Goal: Task Accomplishment & Management: Manage account settings

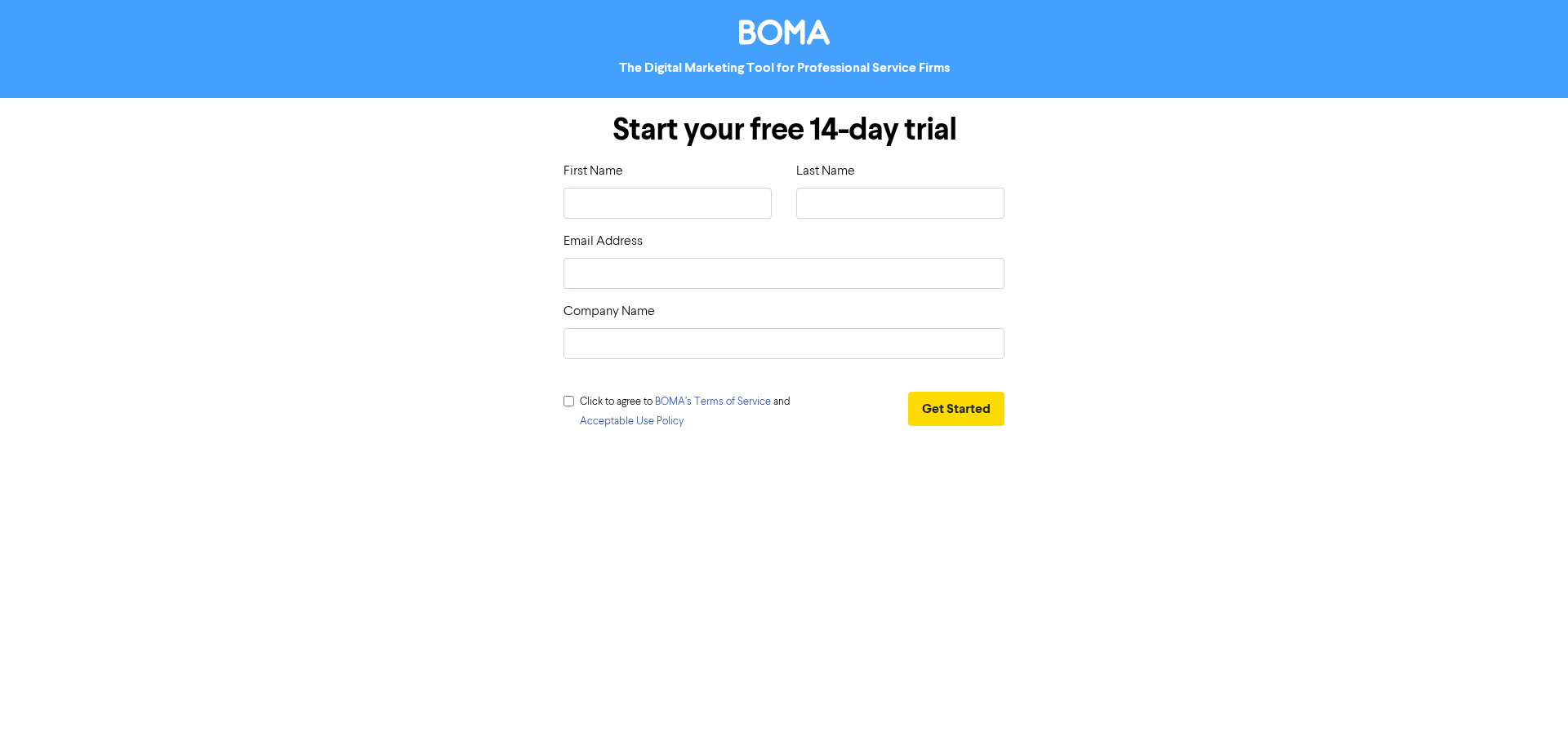
click at [662, 184] on div "First Name" at bounding box center [667, 190] width 208 height 57
click at [663, 209] on input "text" at bounding box center [667, 203] width 208 height 31
type input "[PERSON_NAME]"
type input "Reiyder"
click at [750, 278] on input "email" at bounding box center [784, 273] width 441 height 31
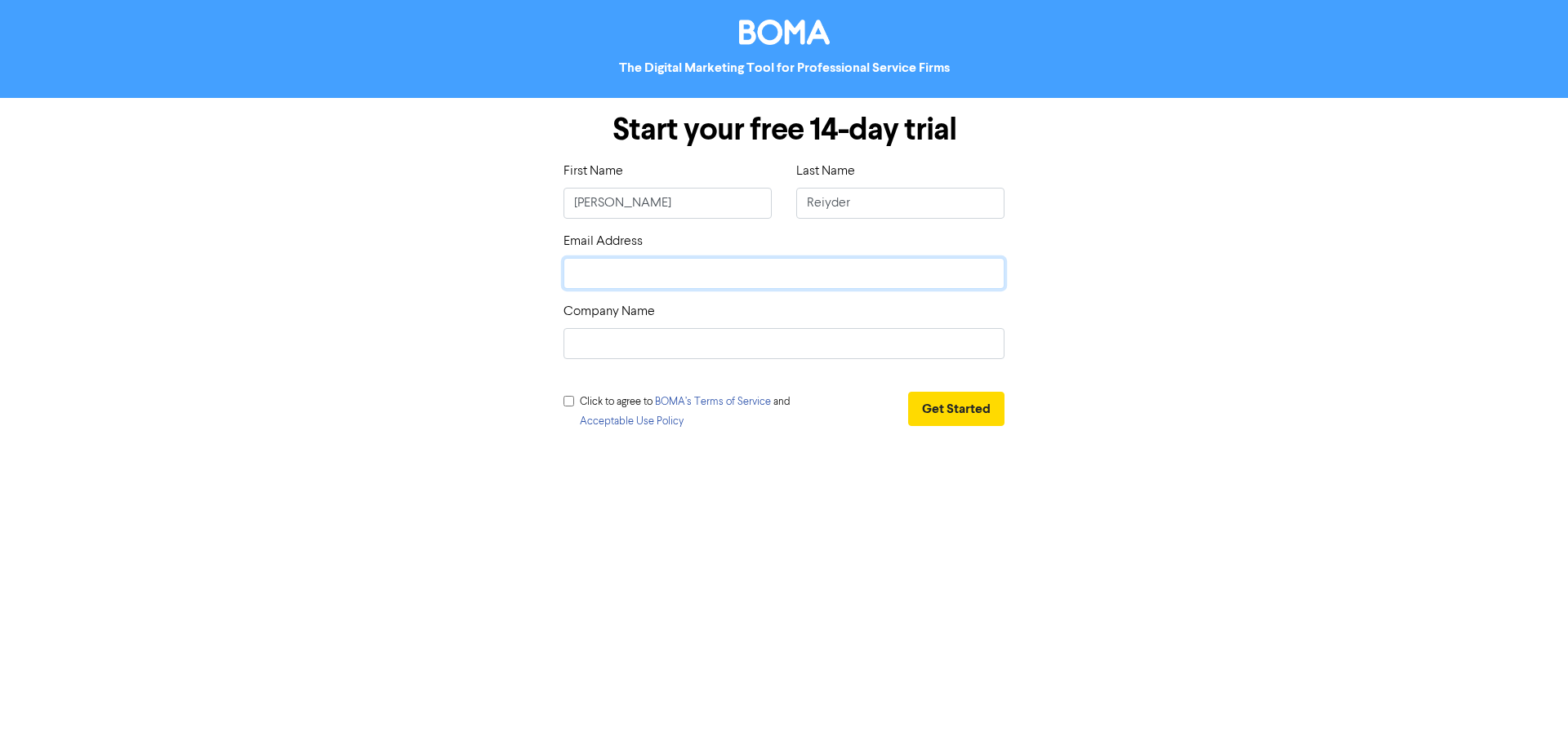
type input "[PERSON_NAME][EMAIL_ADDRESS][DOMAIN_NAME]"
click at [680, 347] on input "text" at bounding box center [784, 344] width 441 height 31
type input "Oracle Services - Pest Control & Hygiene P/L"
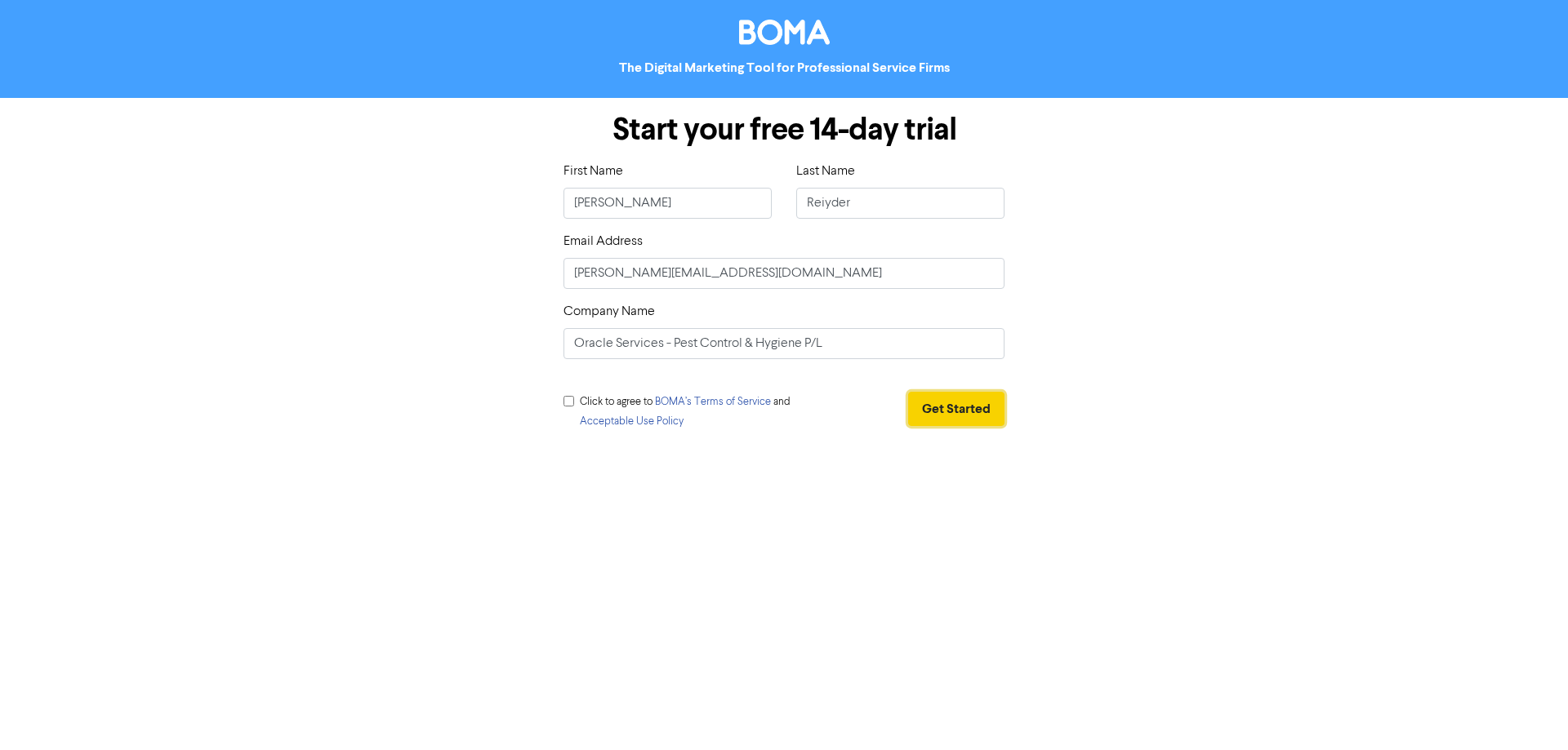
click at [930, 406] on button "Get Started" at bounding box center [956, 408] width 96 height 34
click at [561, 398] on input "checkbox" at bounding box center [563, 401] width 11 height 11
checkbox input "true"
click at [991, 396] on button "Get Started" at bounding box center [949, 408] width 96 height 34
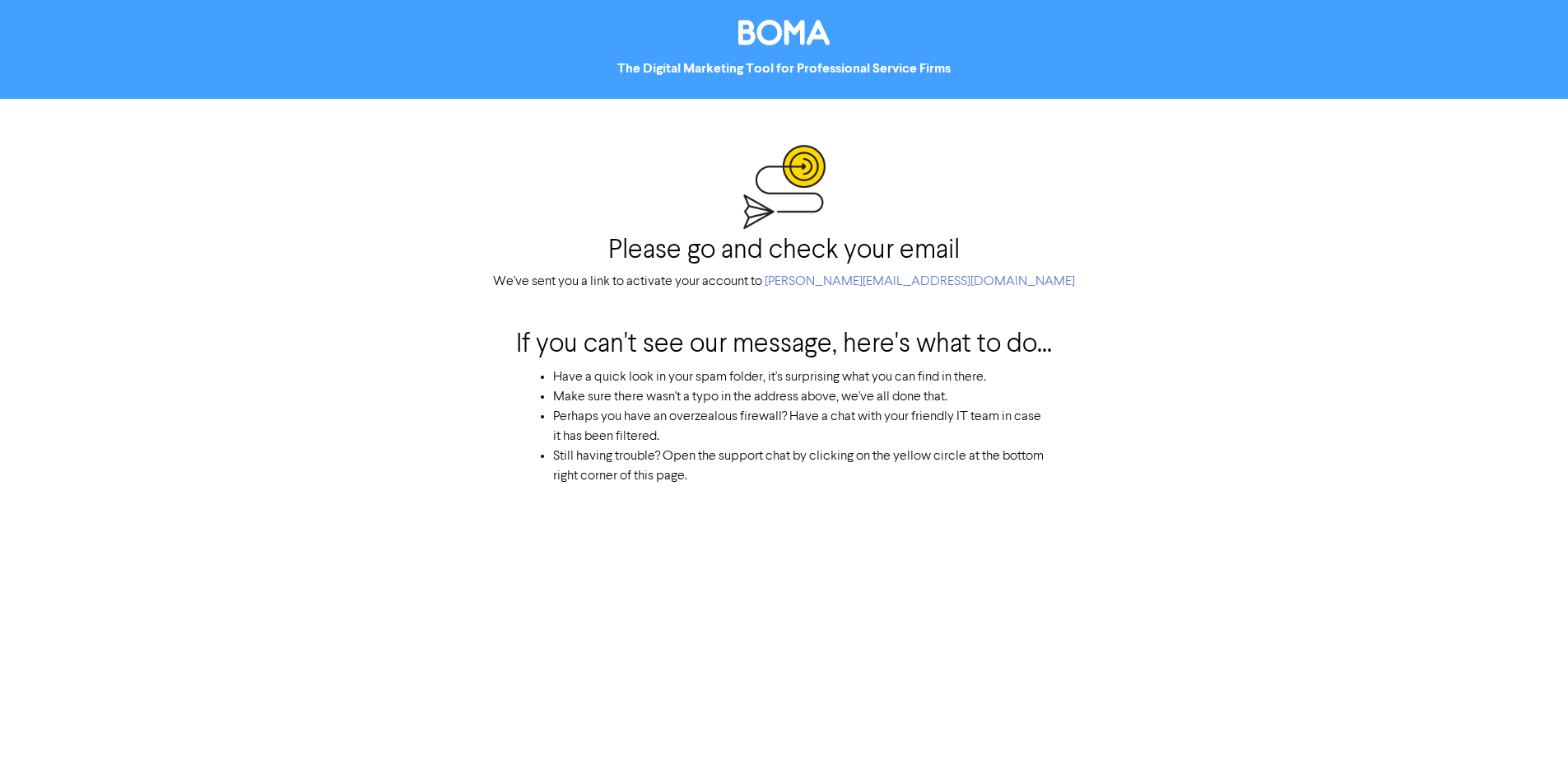
click at [924, 277] on span "[PERSON_NAME][EMAIL_ADDRESS][DOMAIN_NAME]" at bounding box center [920, 282] width 310 height 14
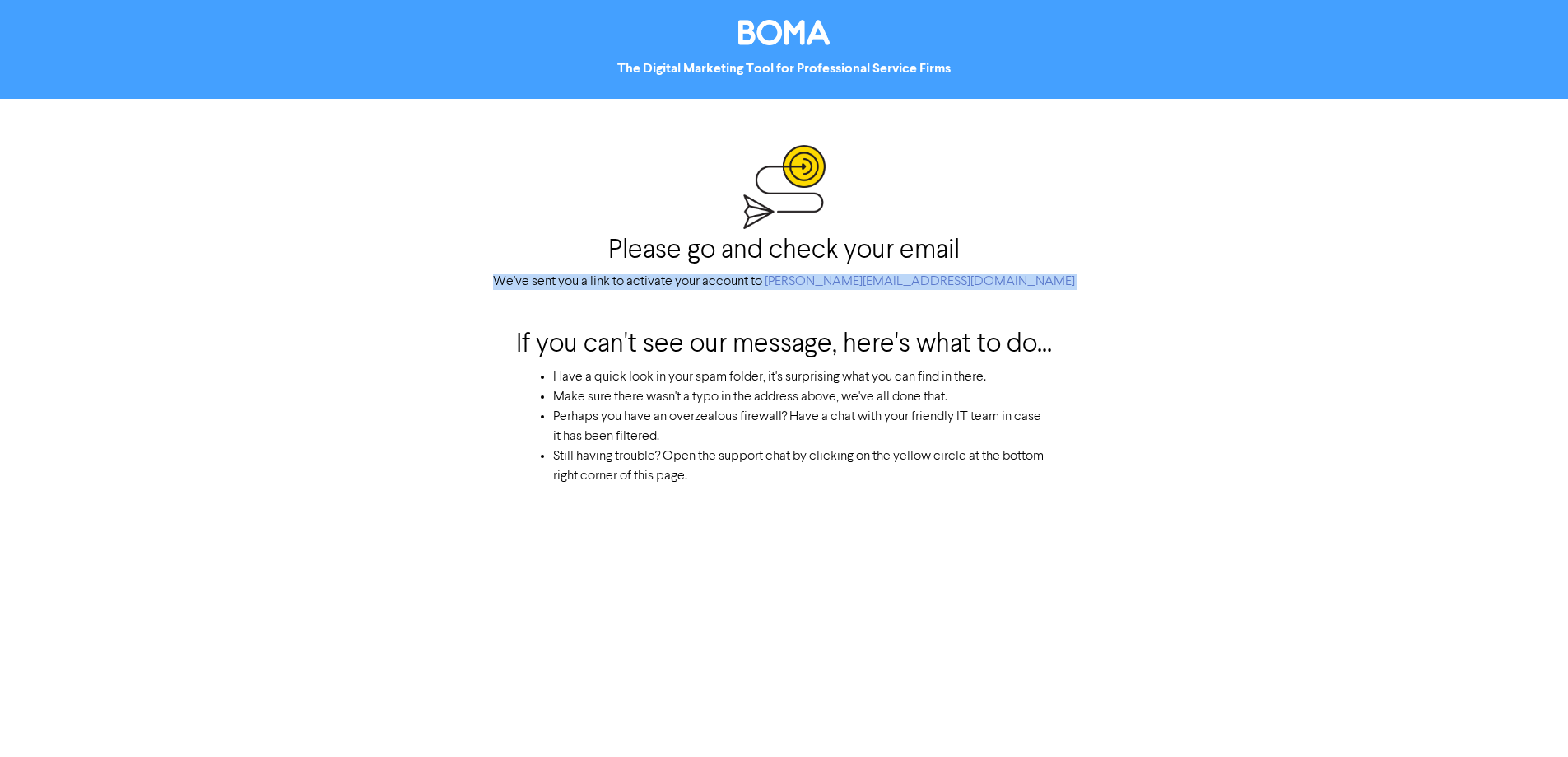
click at [924, 277] on span "[PERSON_NAME][EMAIL_ADDRESS][DOMAIN_NAME]" at bounding box center [920, 282] width 310 height 14
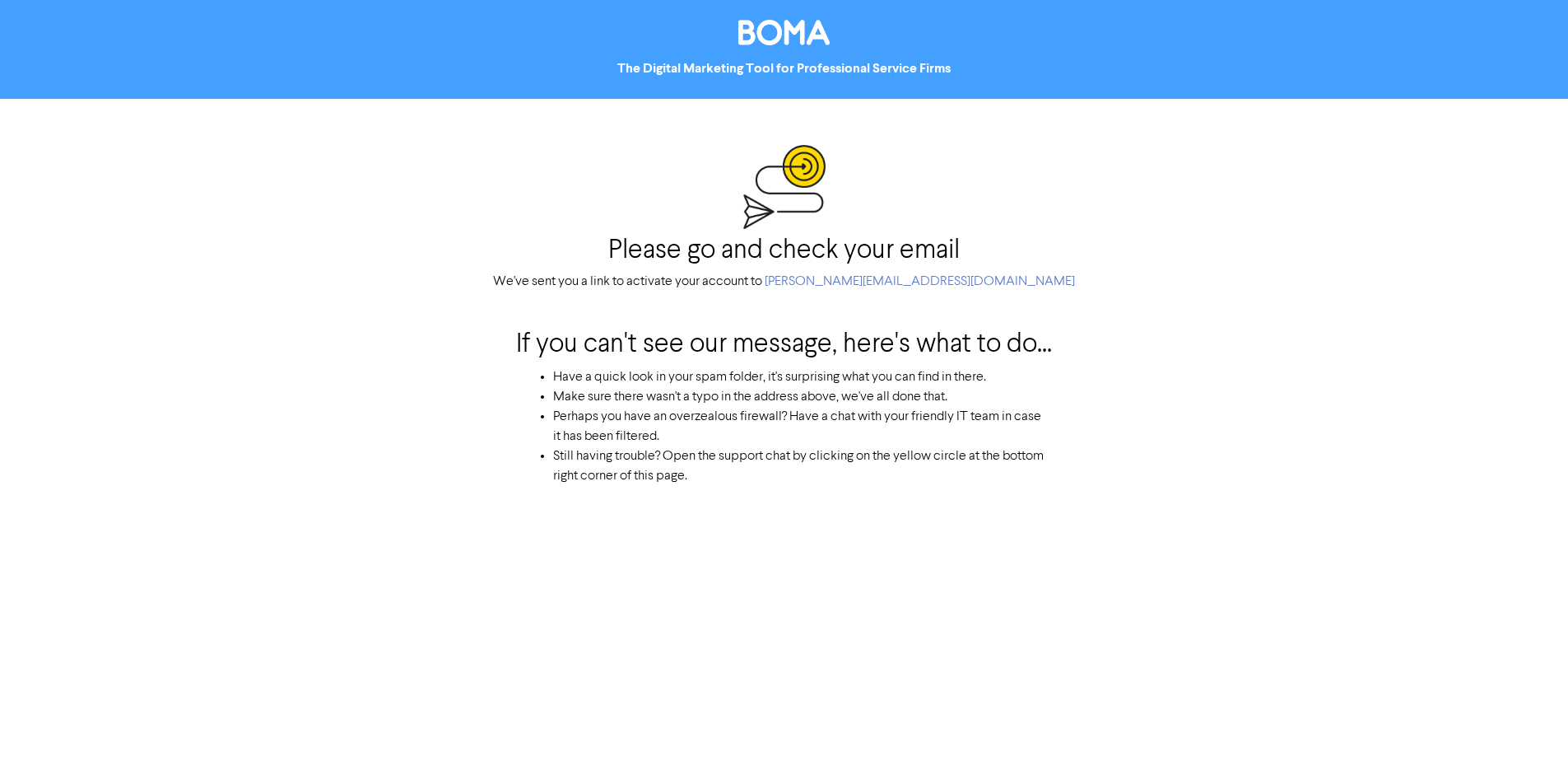
click at [966, 369] on li "Have a quick look in your spam folder, it's surprising what you can find in the…" at bounding box center [800, 376] width 495 height 19
click at [786, 8] on div "The Digital Marketing Tool for Professional Service Firms" at bounding box center [784, 49] width 1568 height 99
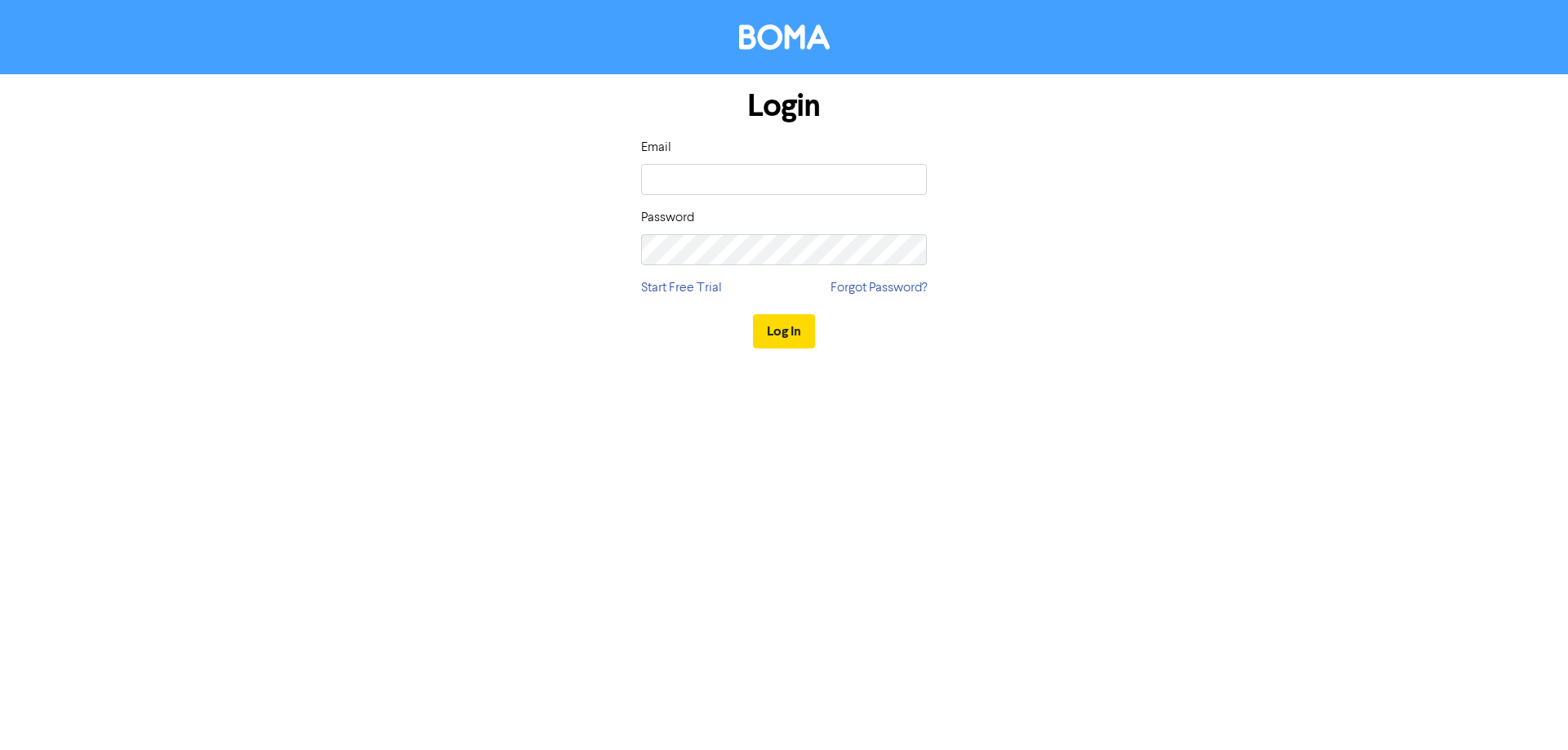
click at [841, 450] on div "Login Email Password Start Free Trial Forgot Password? Log In" at bounding box center [784, 375] width 1568 height 750
click at [813, 189] on input "email" at bounding box center [784, 179] width 286 height 31
type input "[PERSON_NAME][EMAIL_ADDRESS][DOMAIN_NAME]"
click at [753, 314] on button "Log In" at bounding box center [784, 331] width 62 height 34
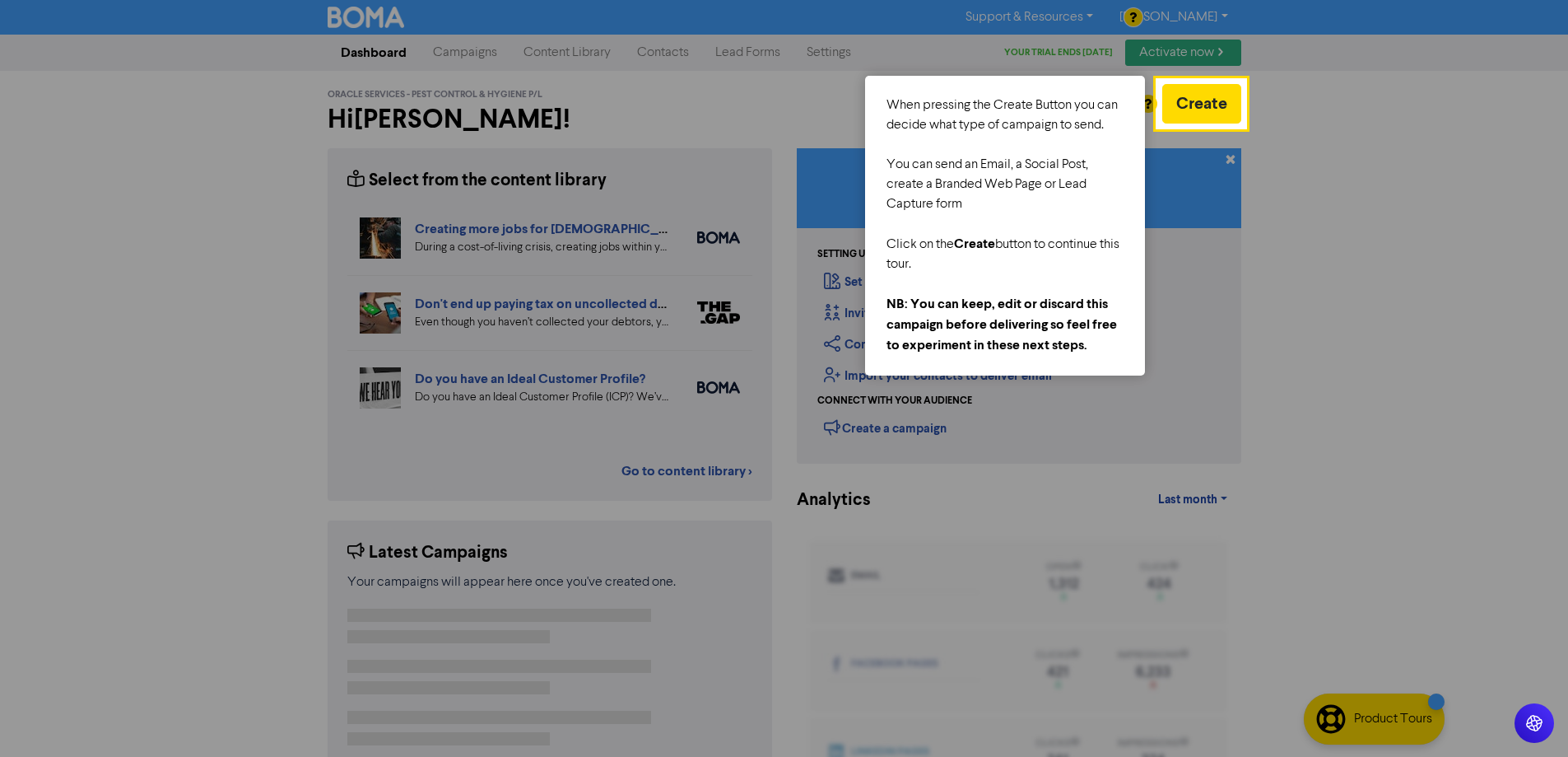
click at [1318, 206] on div at bounding box center [1407, 420] width 324 height 840
click at [1182, 112] on button "Create" at bounding box center [1201, 103] width 79 height 40
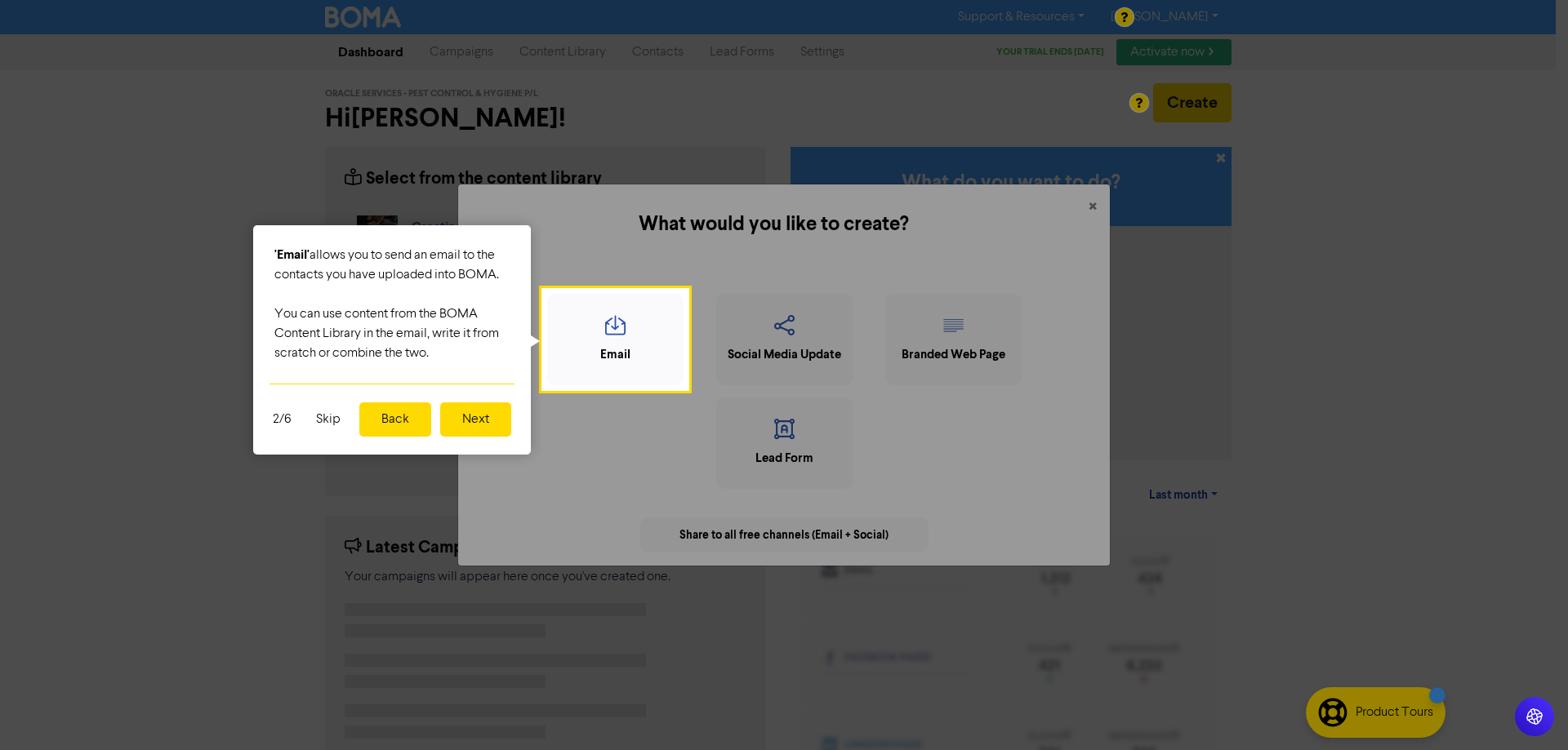
drag, startPoint x: 605, startPoint y: 327, endPoint x: 363, endPoint y: 389, distance: 249.8
click at [150, 559] on body "Support & Resources Video Tutorials FAQ & Guides Marketing Education [PERSON_NA…" at bounding box center [784, 375] width 1568 height 750
click at [569, 375] on div "Email" at bounding box center [615, 339] width 137 height 91
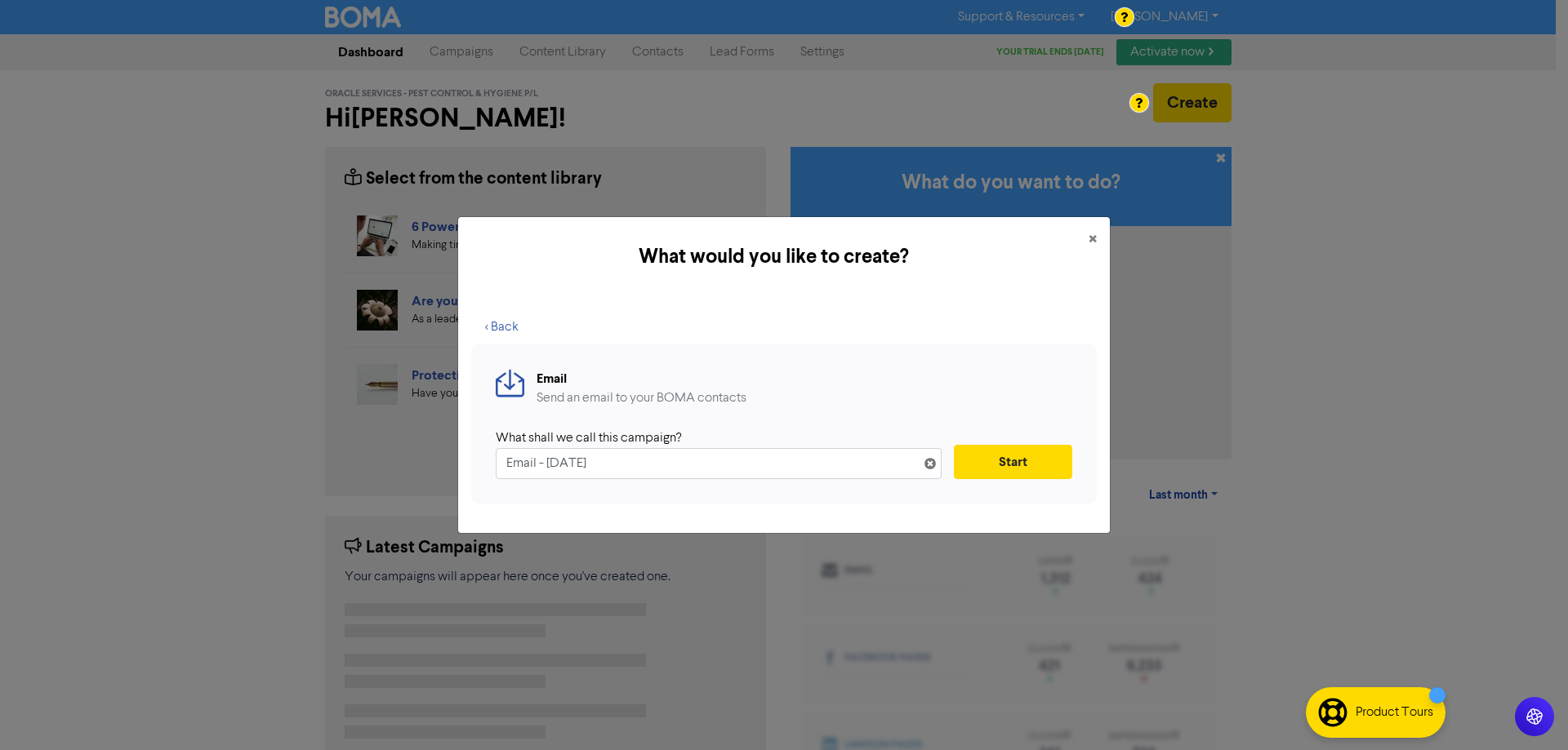
click at [578, 464] on input "Email - [DATE]" at bounding box center [719, 463] width 446 height 31
click at [551, 393] on div "Send an email to your BOMA contacts" at bounding box center [641, 398] width 210 height 19
click at [627, 397] on div "Send an email to your BOMA contacts" at bounding box center [641, 398] width 210 height 19
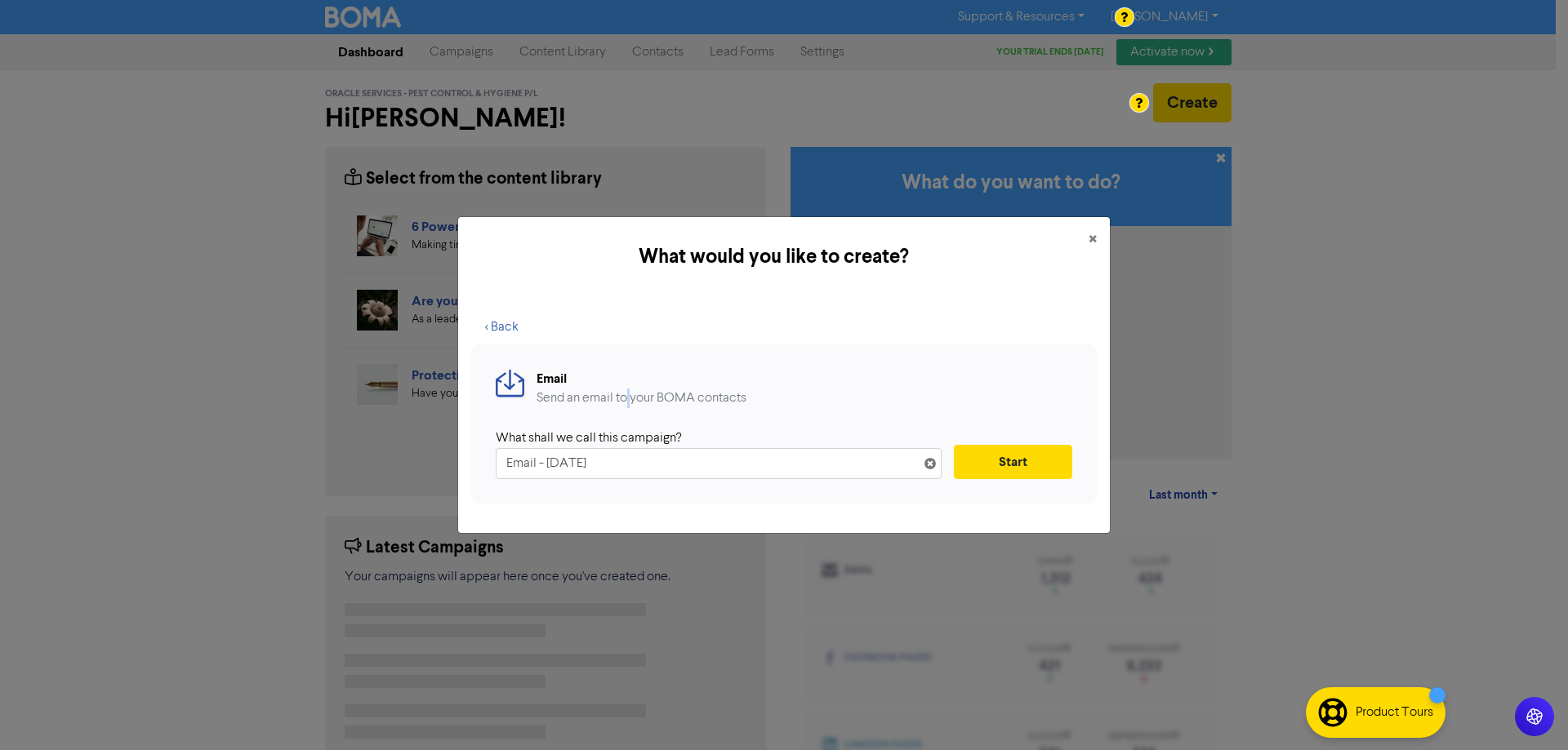
click at [627, 397] on div "Send an email to your BOMA contacts" at bounding box center [641, 398] width 210 height 19
click at [680, 399] on div "Send an email to your BOMA contacts" at bounding box center [641, 398] width 210 height 19
click at [633, 457] on input "Email - [DATE]" at bounding box center [719, 463] width 446 height 31
click at [601, 455] on input "Email - [DATE]" at bounding box center [719, 463] width 446 height 31
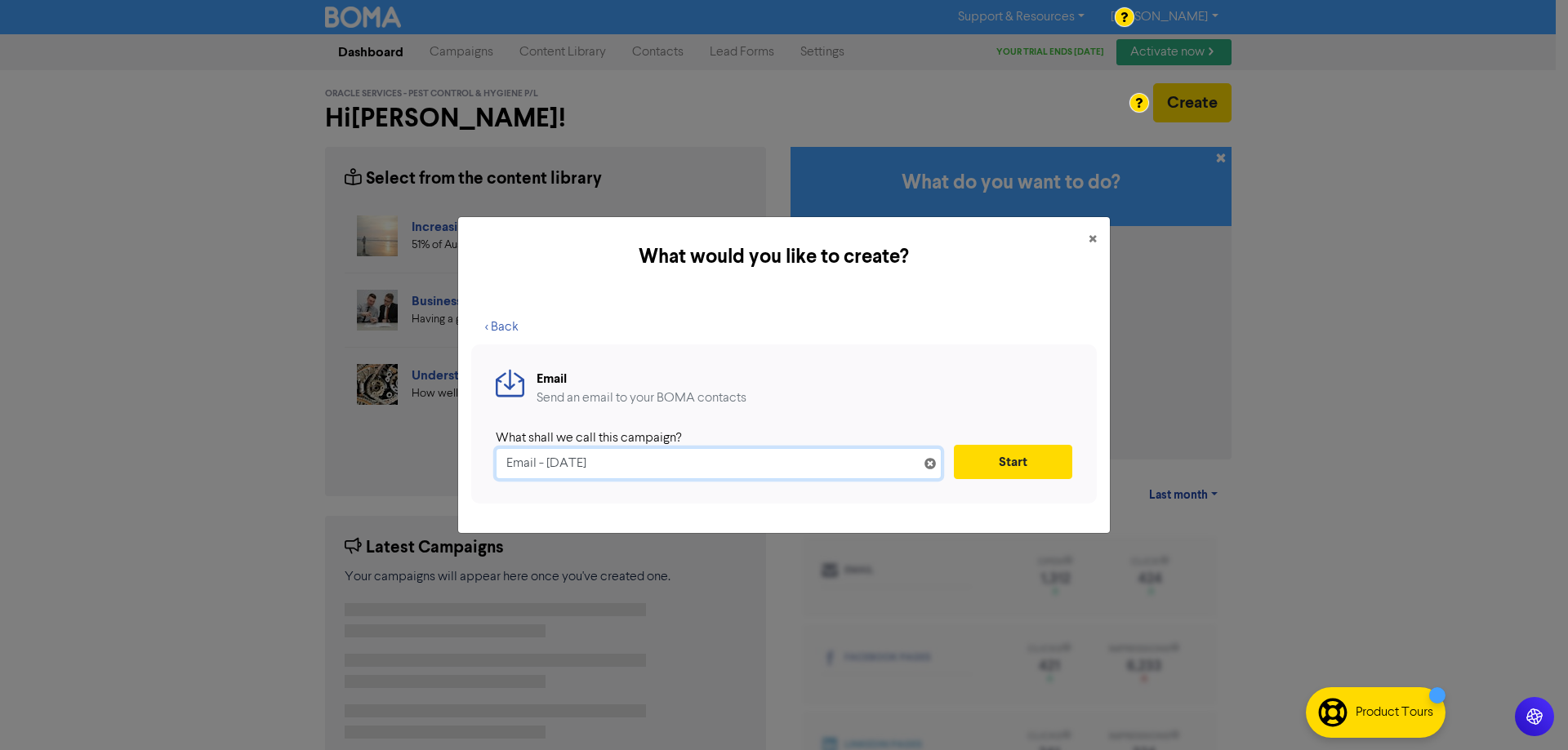
click at [601, 455] on input "Email - [DATE]" at bounding box center [719, 463] width 446 height 31
click at [588, 463] on input "Email - [DATE]" at bounding box center [719, 463] width 446 height 31
click at [1098, 236] on button "×" at bounding box center [1093, 240] width 34 height 46
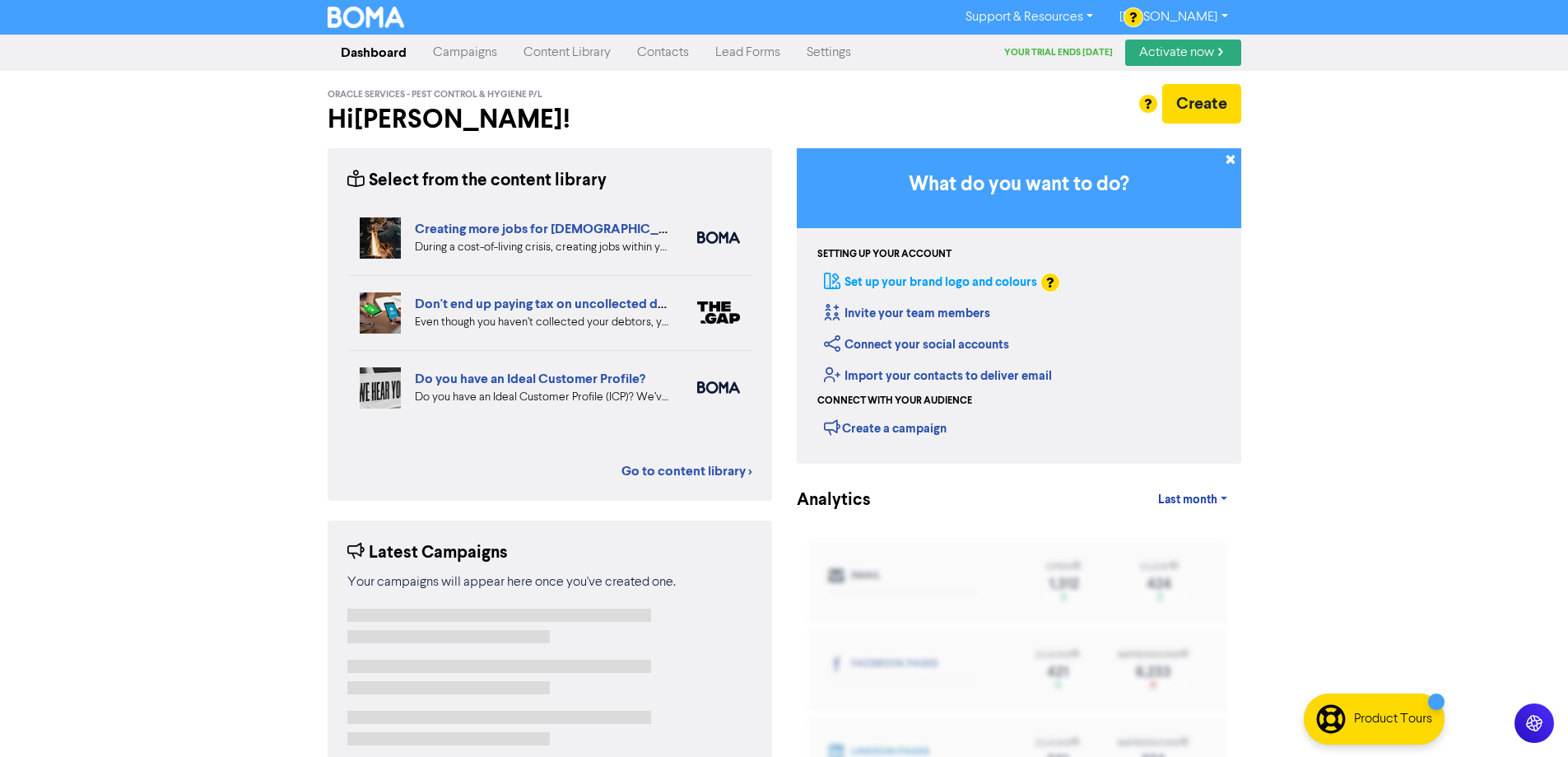
click at [983, 286] on link "Set up your brand logo and colours" at bounding box center [931, 282] width 213 height 16
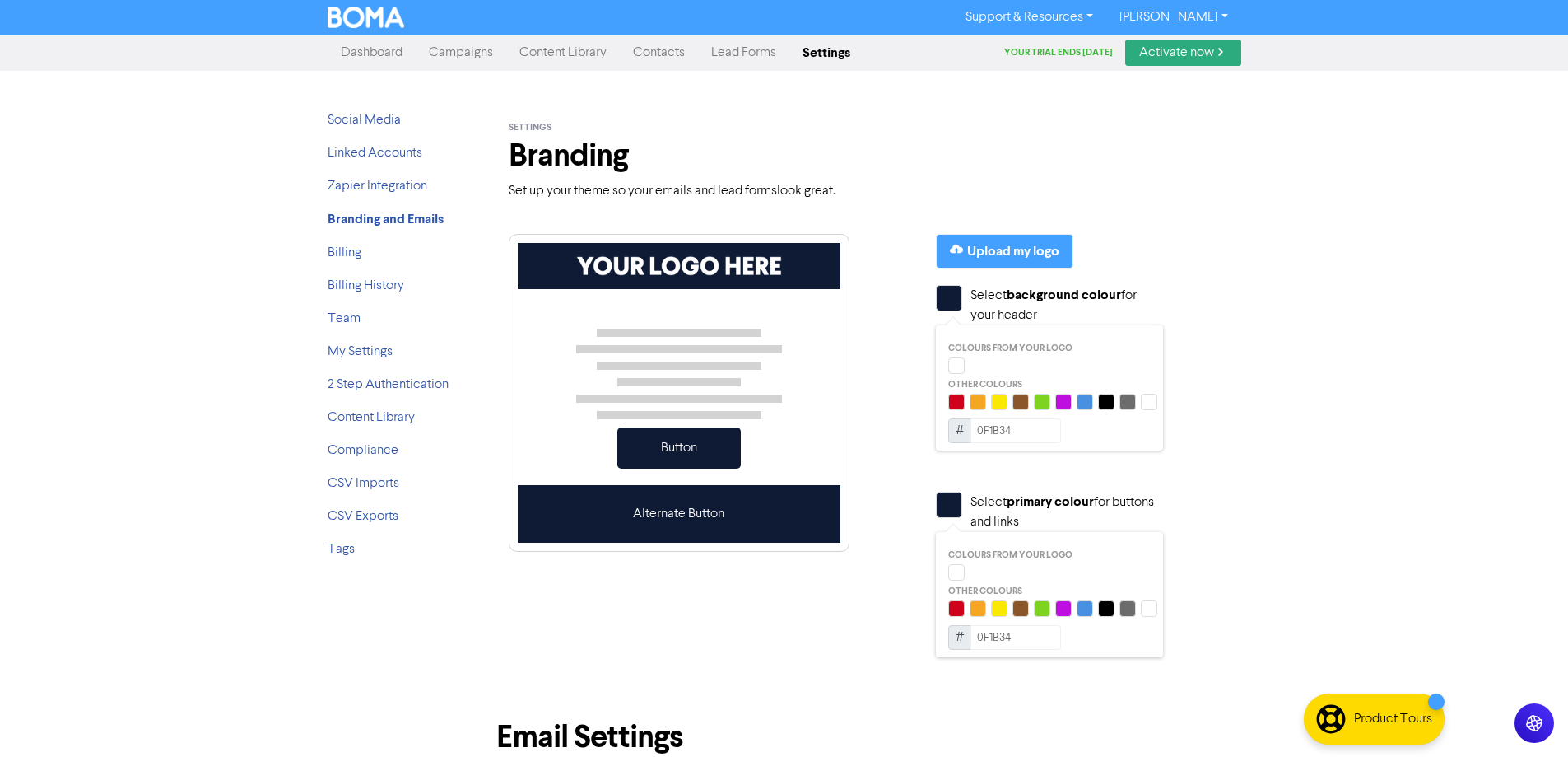
click at [708, 295] on div "Button Alternate Button" at bounding box center [680, 393] width 341 height 318
click at [724, 256] on div at bounding box center [680, 266] width 324 height 47
click at [669, 455] on div "Button" at bounding box center [679, 447] width 123 height 41
drag, startPoint x: 655, startPoint y: 529, endPoint x: 658, endPoint y: 505, distance: 24.2
click at [654, 527] on div "Alternate Button" at bounding box center [679, 513] width 123 height 41
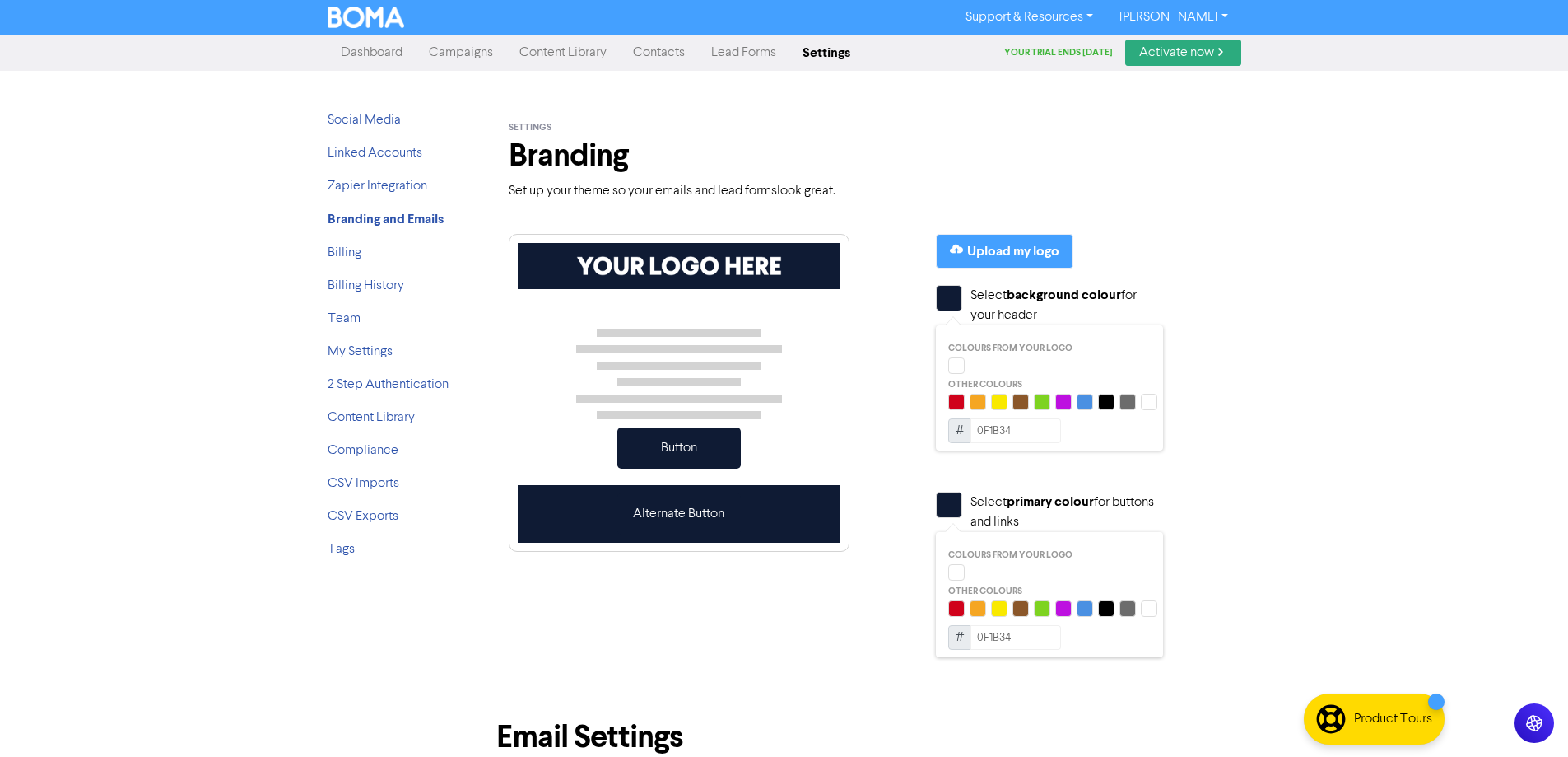
drag, startPoint x: 630, startPoint y: 200, endPoint x: 638, endPoint y: 245, distance: 45.7
click at [632, 204] on div "settings Branding Set up your theme so your emails and lead forms look great." at bounding box center [672, 165] width 327 height 97
click at [632, 270] on img at bounding box center [679, 266] width 205 height 19
click at [1013, 244] on div "Upload my logo" at bounding box center [1013, 250] width 92 height 19
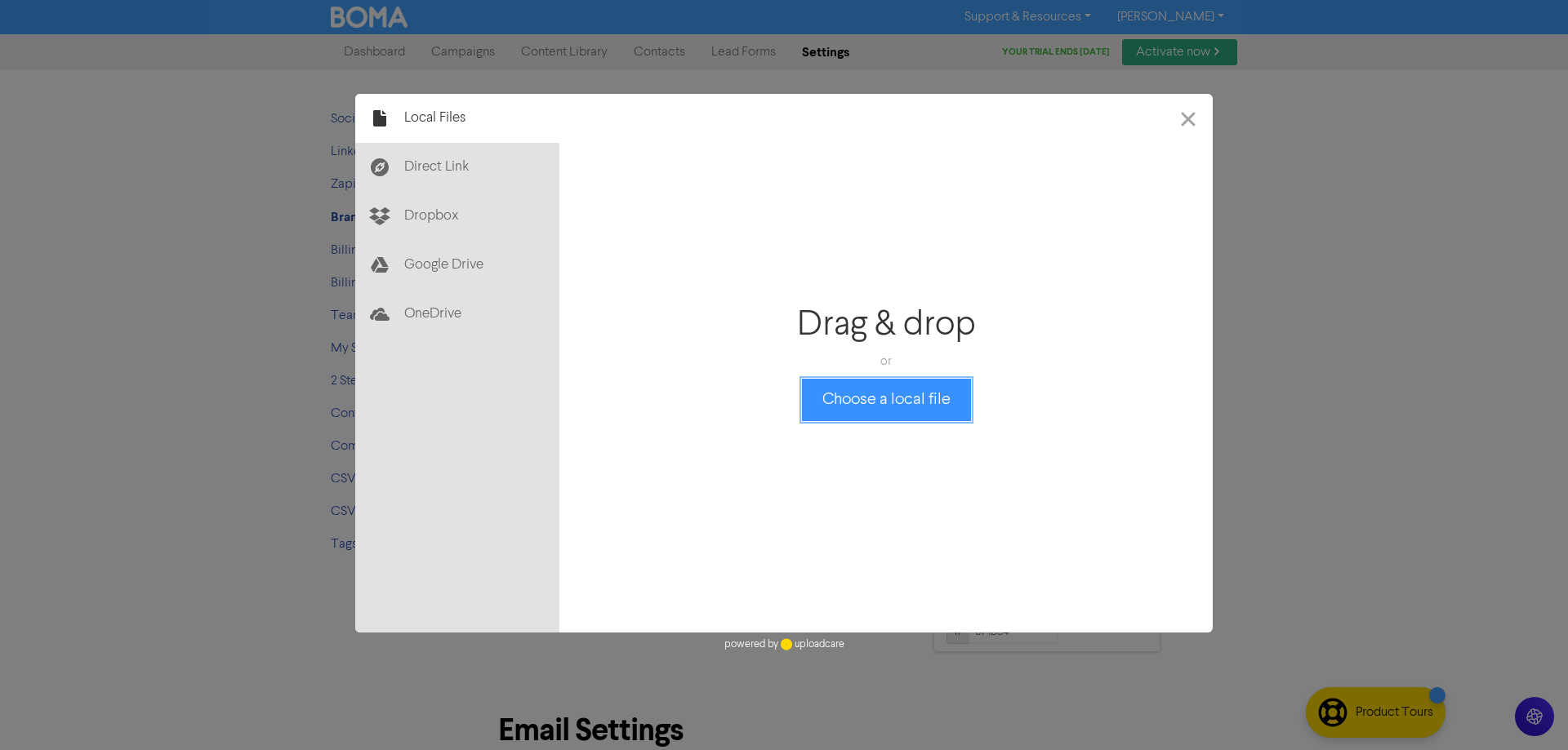
click at [900, 405] on button "Choose a local file" at bounding box center [886, 400] width 169 height 43
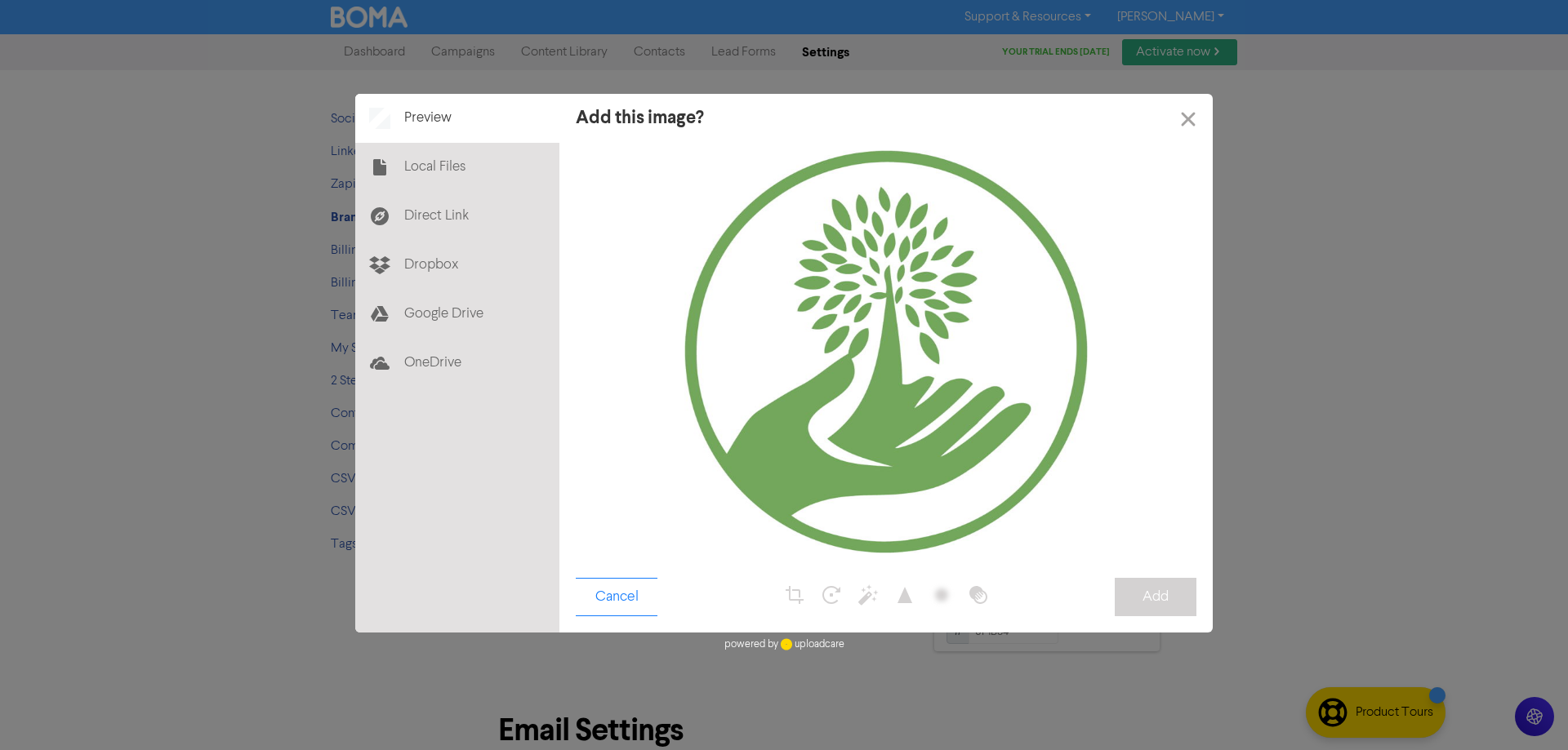
click at [828, 324] on div at bounding box center [886, 352] width 620 height 402
click at [1150, 596] on button "Add" at bounding box center [1155, 597] width 81 height 39
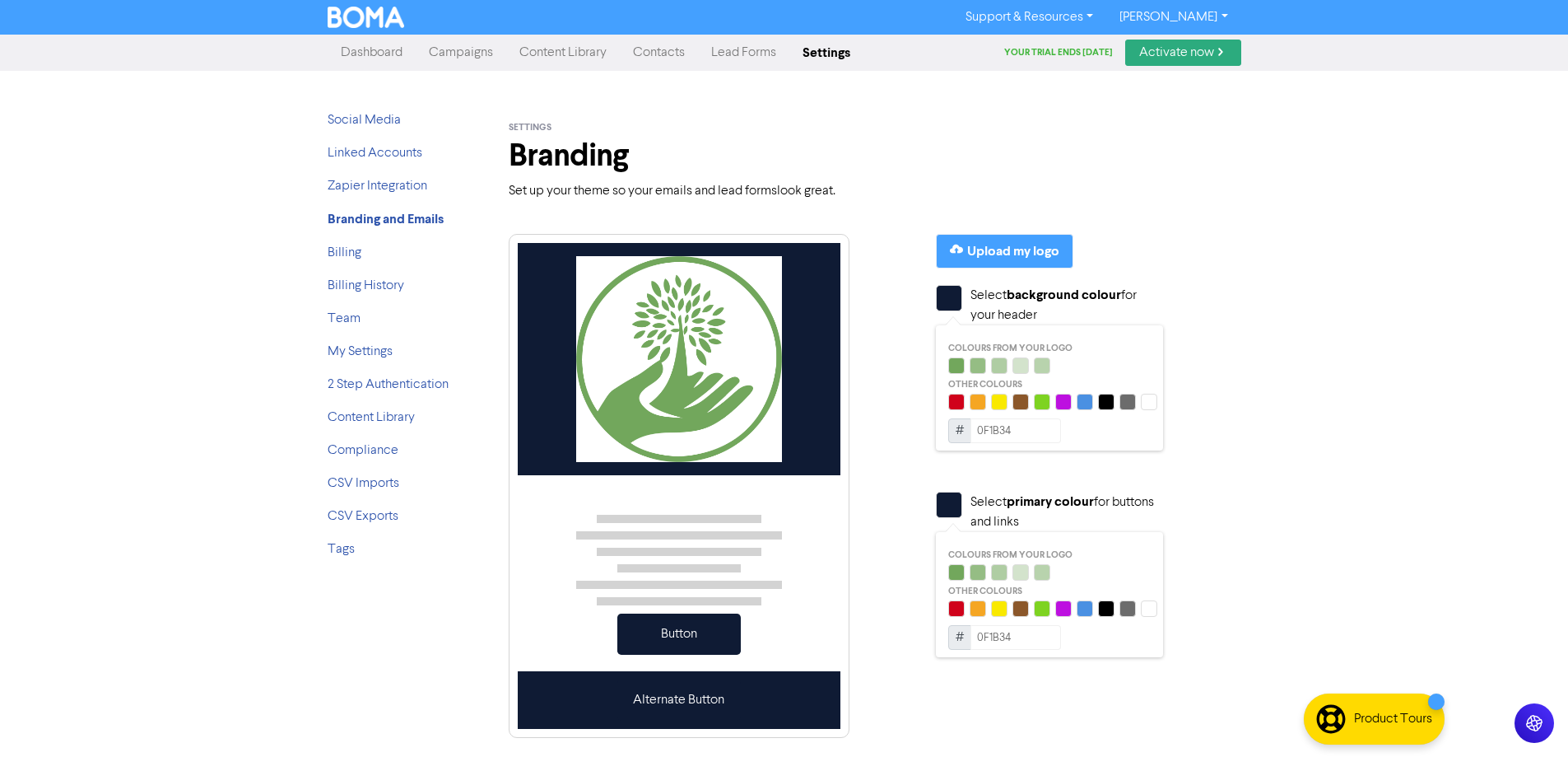
click at [1144, 602] on div at bounding box center [1149, 608] width 16 height 16
type input "FFFFFF"
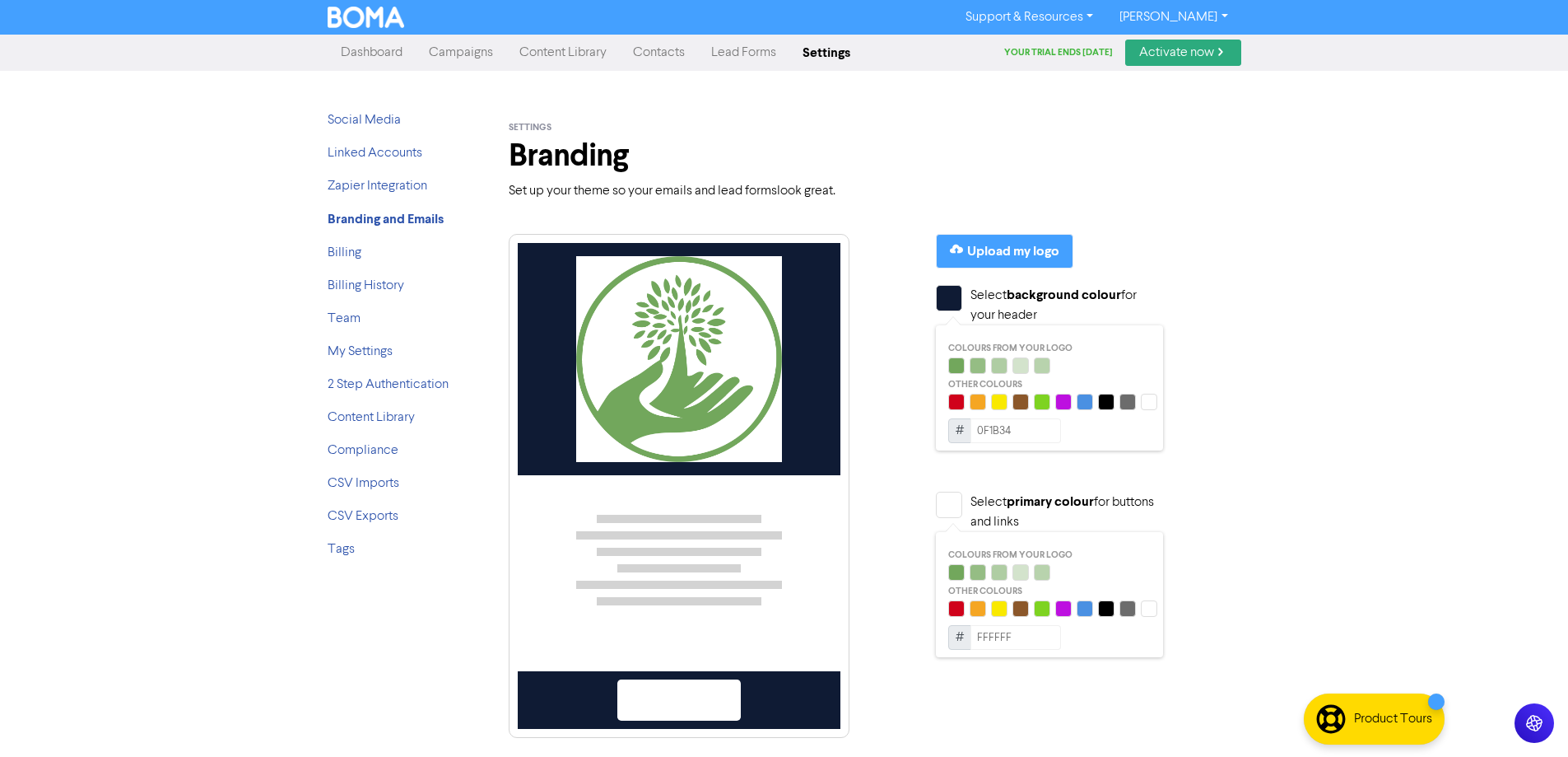
click at [1151, 403] on div at bounding box center [1149, 402] width 16 height 16
type input "FFFFFF"
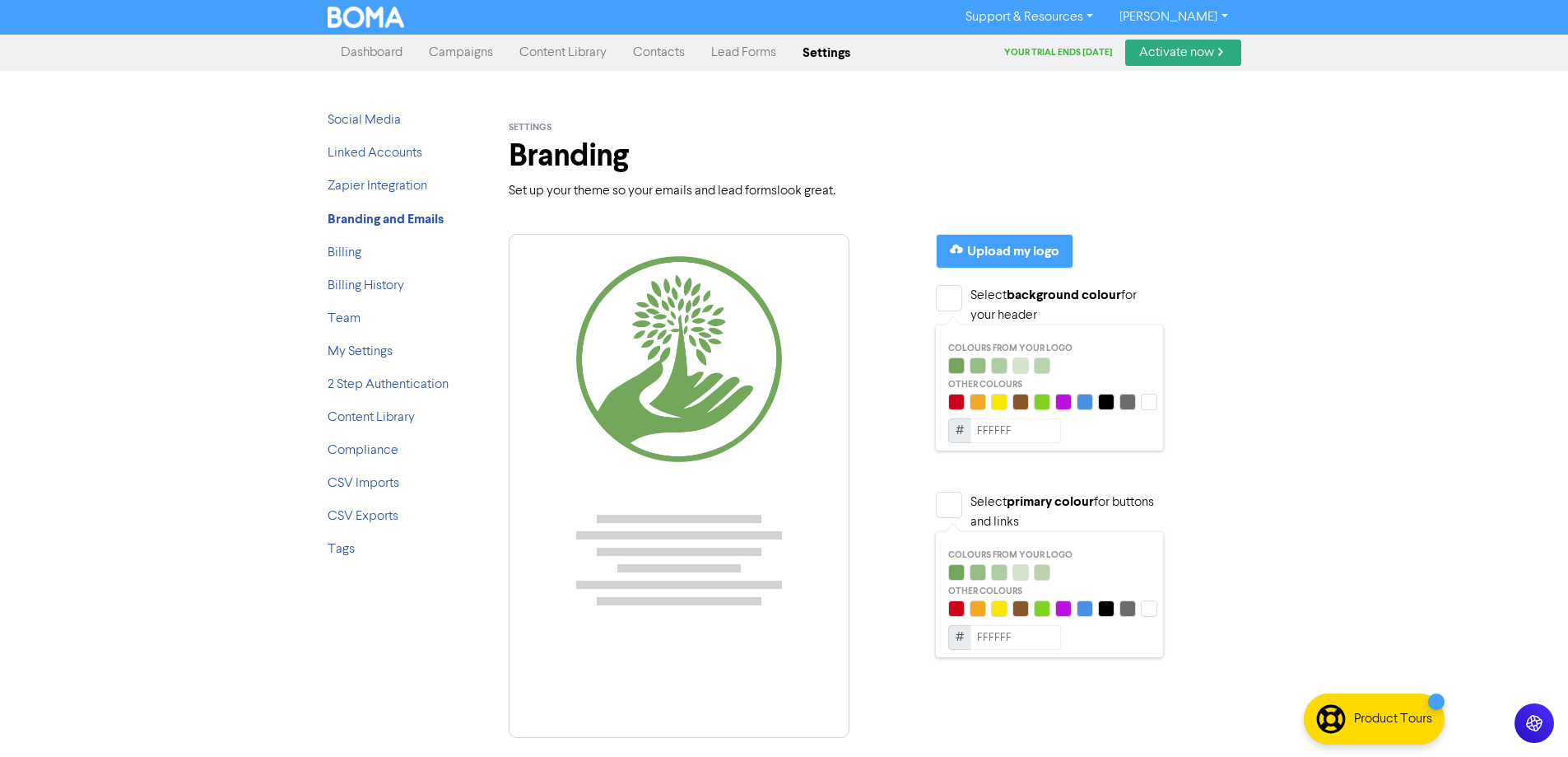
click at [957, 567] on div at bounding box center [956, 572] width 16 height 16
type input "72A75C"
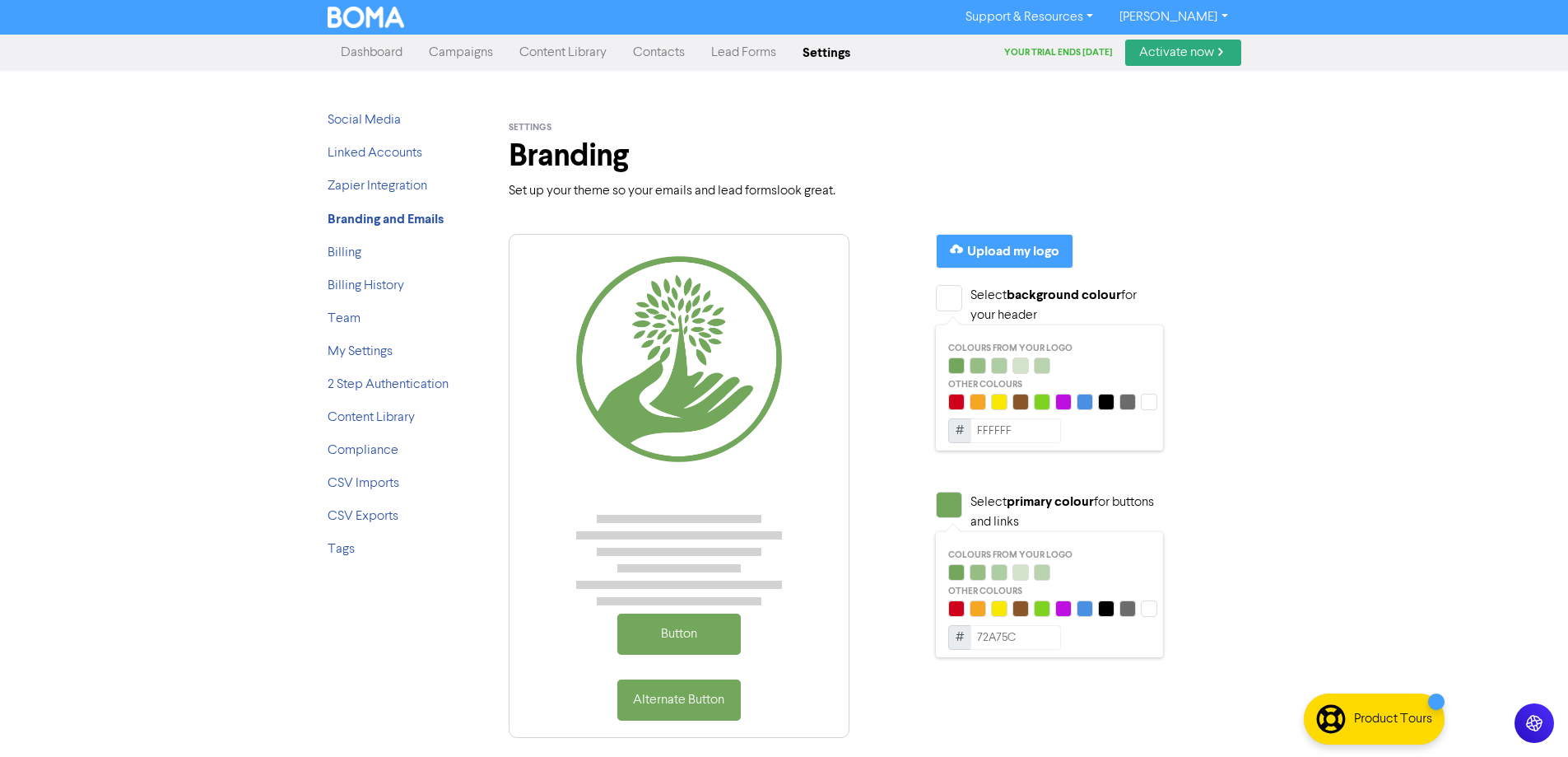
click at [897, 498] on div "Button Alternate Button Upload my logo Select background colour for your header…" at bounding box center [862, 480] width 733 height 518
click at [612, 336] on img at bounding box center [679, 359] width 205 height 206
click at [347, 256] on link "Billing" at bounding box center [345, 253] width 34 height 14
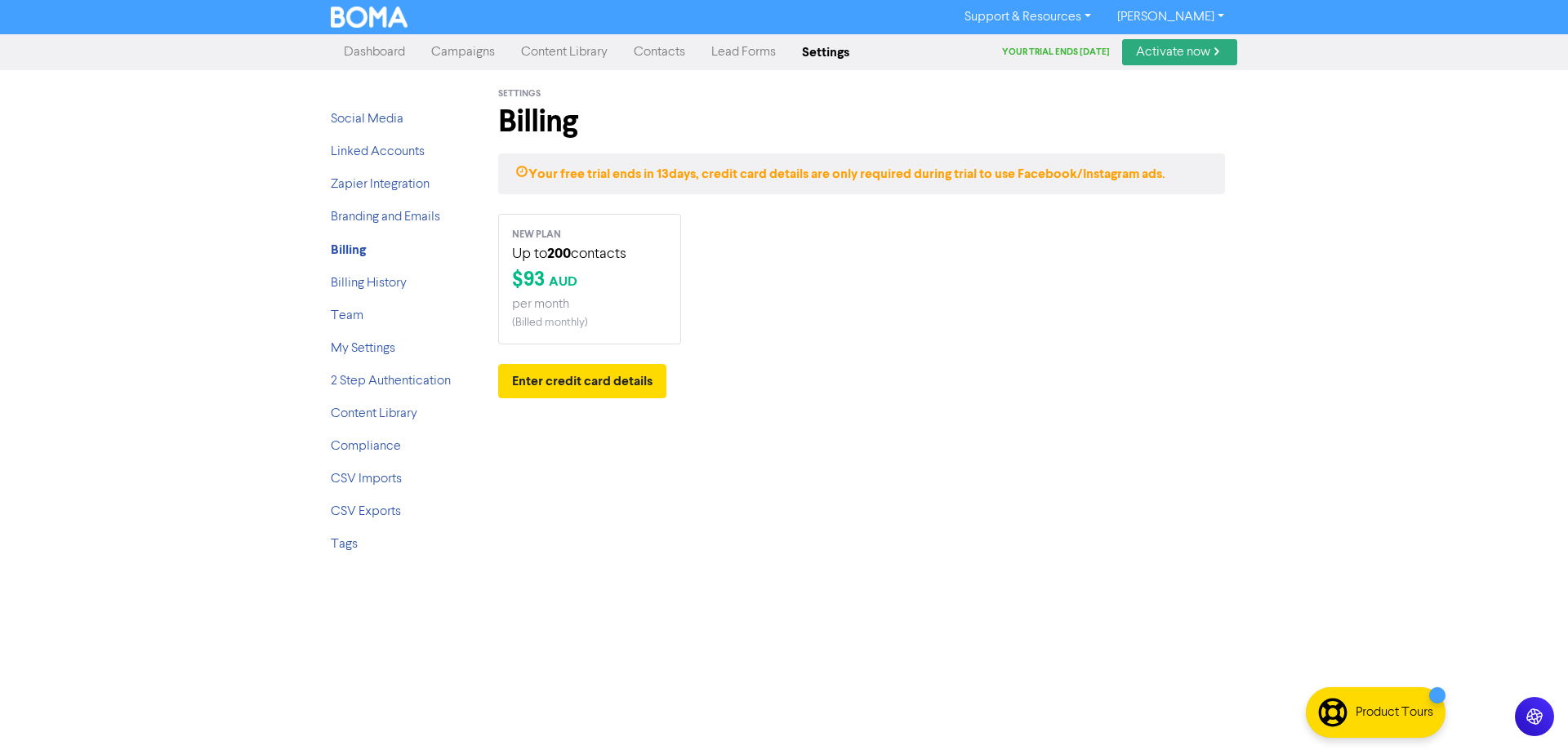
click at [513, 250] on p "Up to 200 contacts" at bounding box center [589, 253] width 155 height 23
click at [541, 312] on div "per month" at bounding box center [589, 304] width 155 height 19
click at [354, 283] on link "Billing History" at bounding box center [368, 283] width 76 height 13
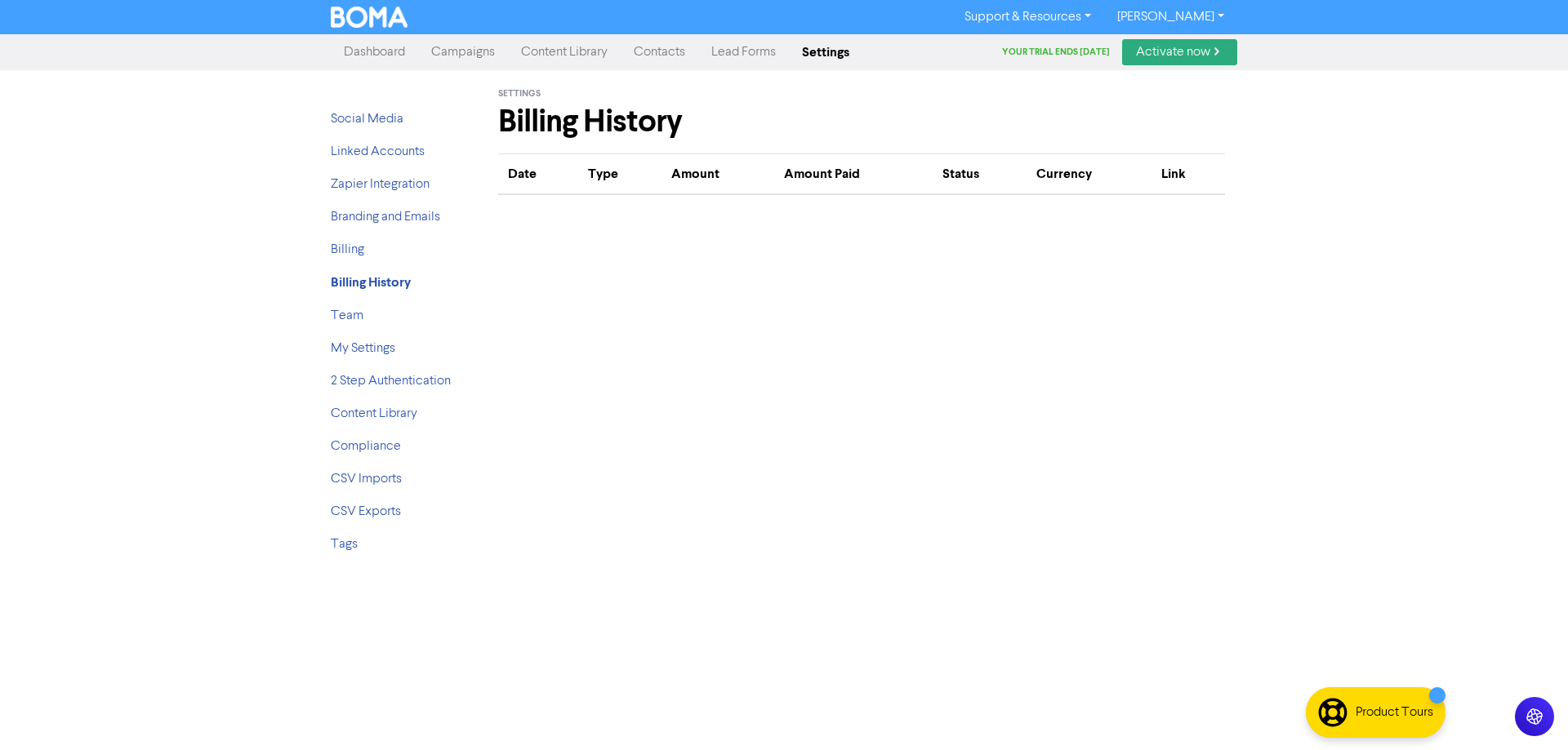
click at [788, 165] on th "Amount Paid" at bounding box center [854, 174] width 159 height 41
click at [350, 304] on ul "Social Media Linked Accounts Zapier Integration Branding and Emails Billing Bil…" at bounding box center [396, 339] width 131 height 458
click at [378, 205] on ul "Social Media Linked Accounts Zapier Integration Branding and Emails Billing Bil…" at bounding box center [396, 339] width 131 height 458
click at [386, 190] on link "Zapier Integration" at bounding box center [380, 184] width 99 height 13
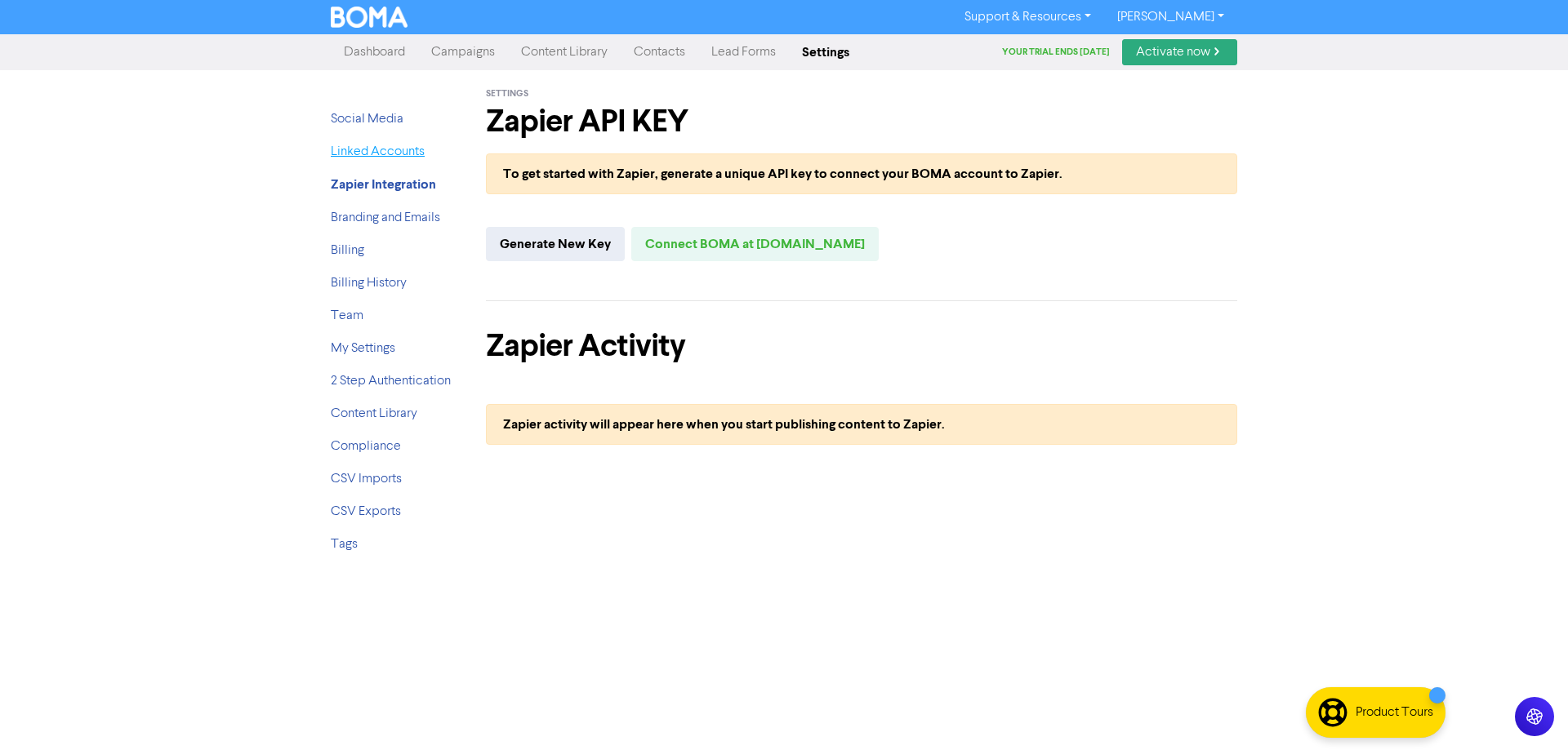
click at [373, 157] on link "Linked Accounts" at bounding box center [377, 152] width 94 height 13
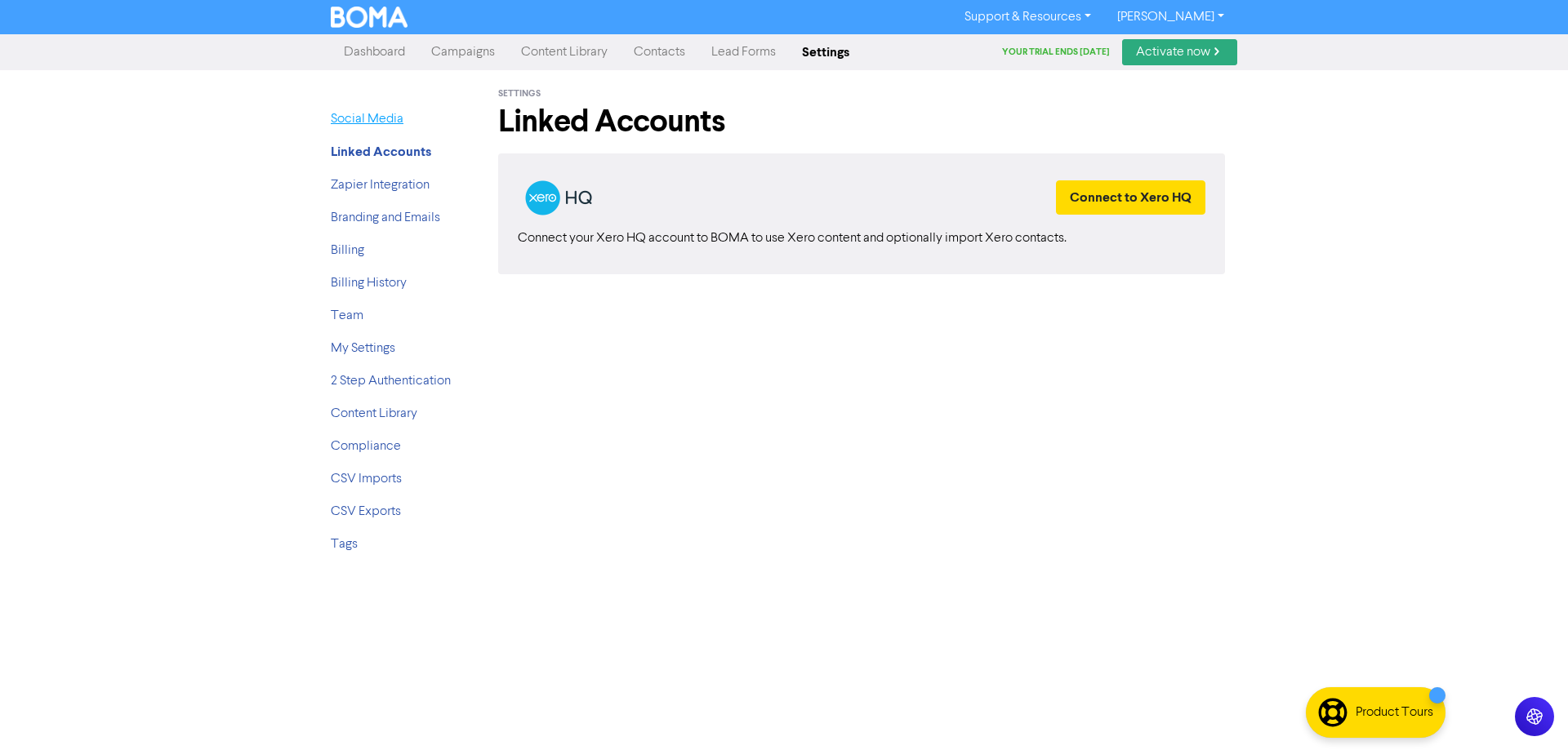
click at [372, 121] on link "Social Media" at bounding box center [366, 119] width 73 height 13
